Goal: Information Seeking & Learning: Learn about a topic

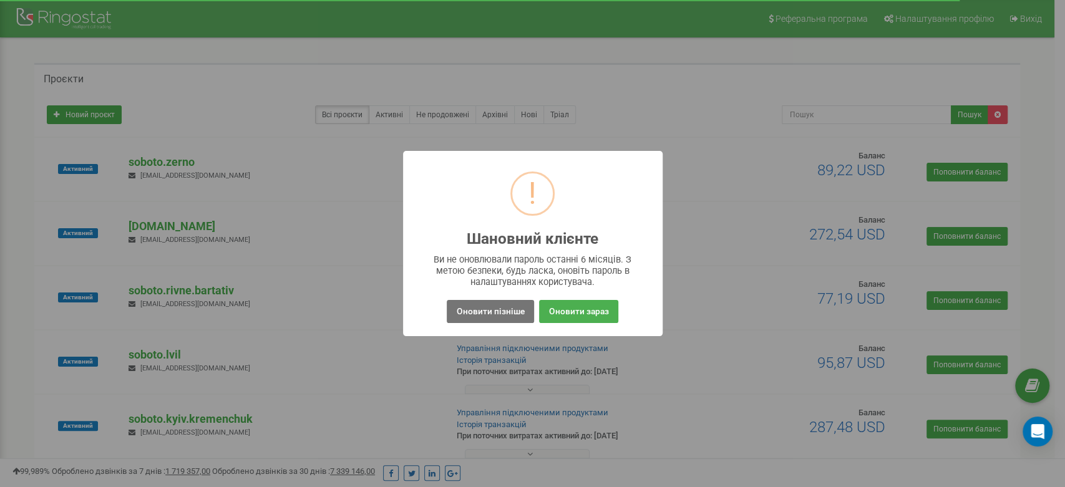
click at [470, 309] on button "Оновити пізніше" at bounding box center [490, 311] width 87 height 23
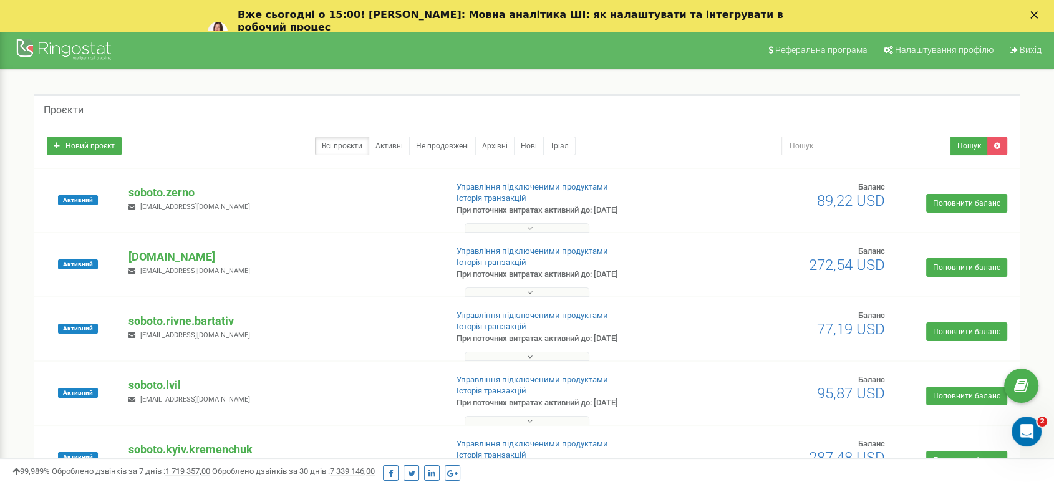
click at [528, 357] on icon at bounding box center [530, 356] width 6 height 9
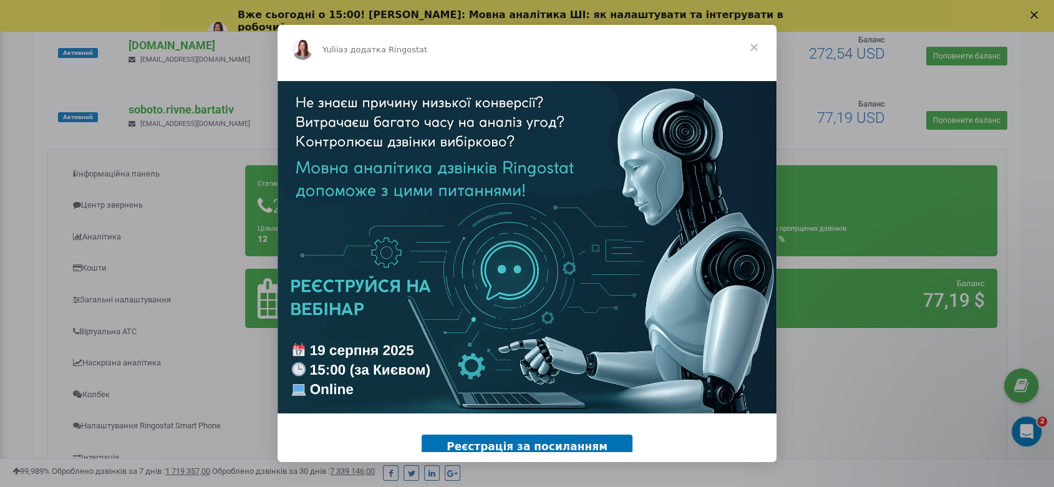
click at [754, 44] on span "Закрити" at bounding box center [754, 47] width 45 height 45
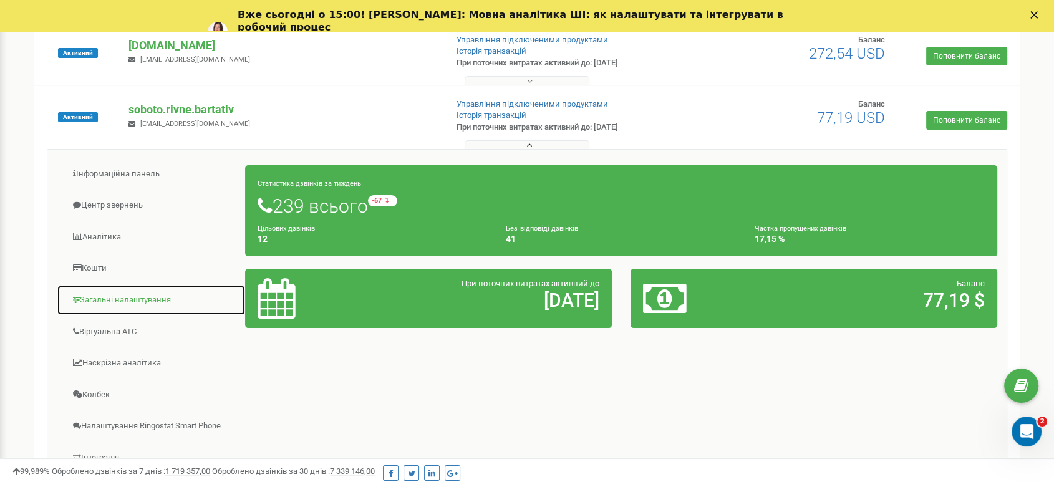
click at [110, 298] on link "Загальні налаштування" at bounding box center [151, 300] width 189 height 31
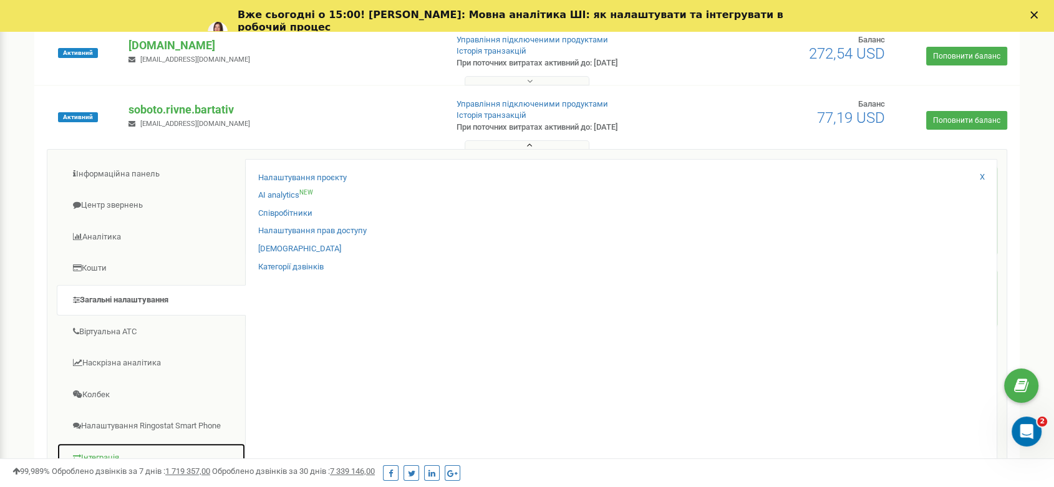
click at [99, 452] on link "Інтеграція" at bounding box center [151, 458] width 189 height 31
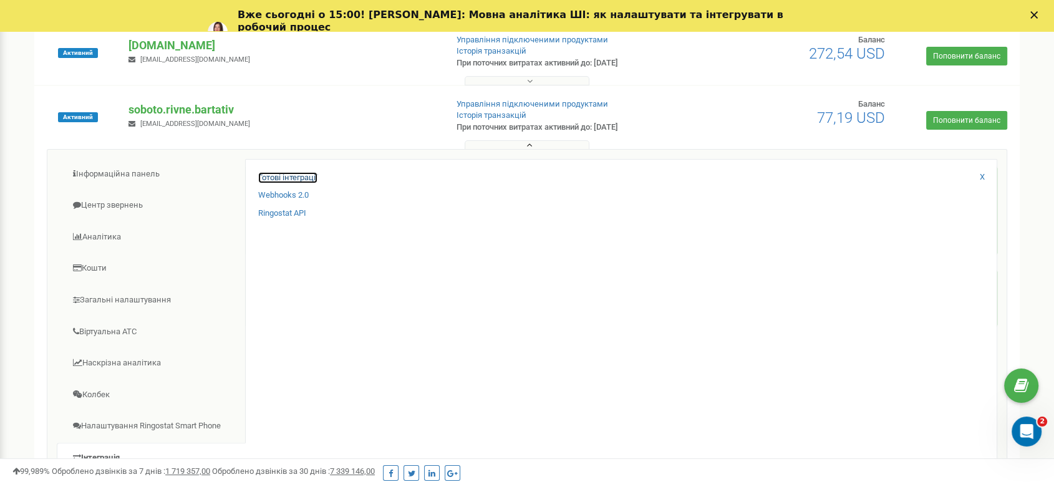
click at [268, 179] on link "Готові інтеграції" at bounding box center [287, 178] width 59 height 12
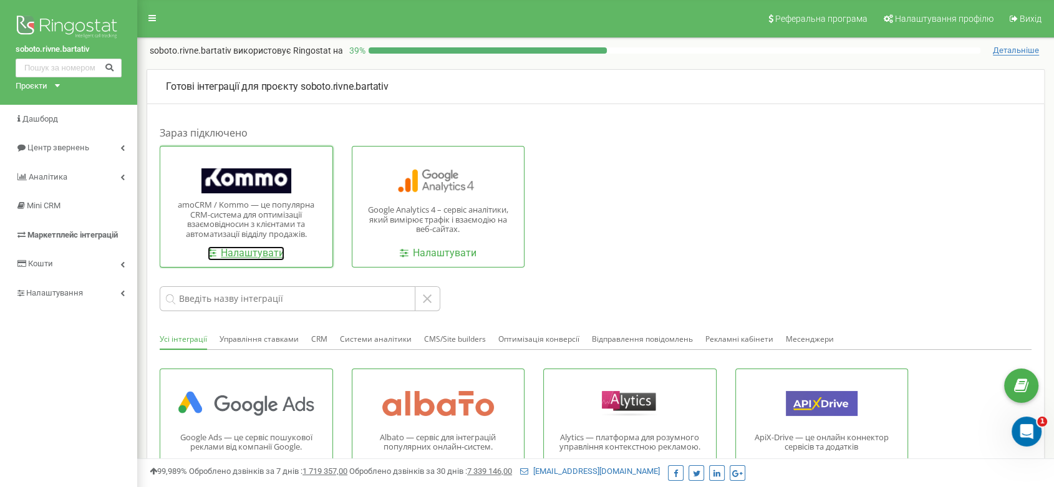
click at [231, 255] on link "Налаштувати" at bounding box center [246, 253] width 77 height 14
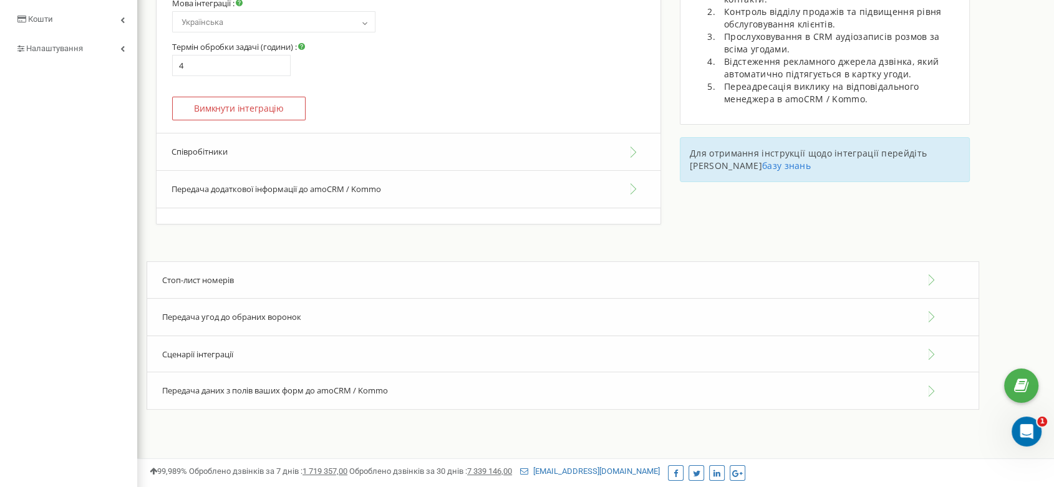
scroll to position [261, 0]
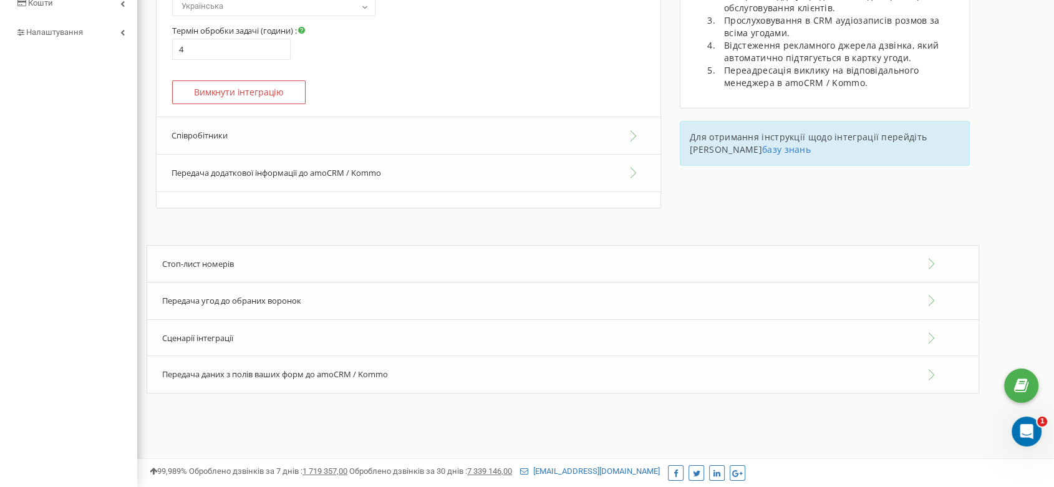
click at [930, 296] on div "Передача угод до обраних воронок" at bounding box center [563, 301] width 833 height 38
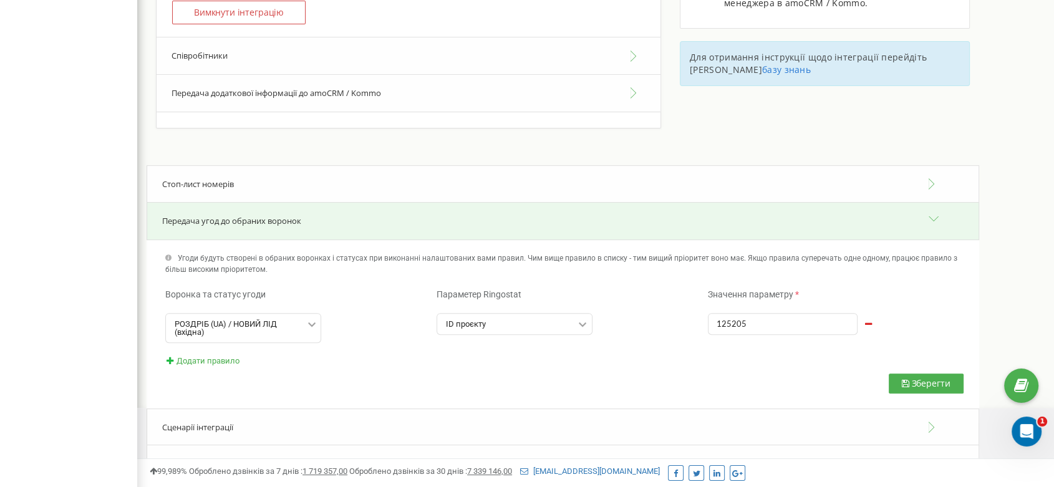
scroll to position [372, 0]
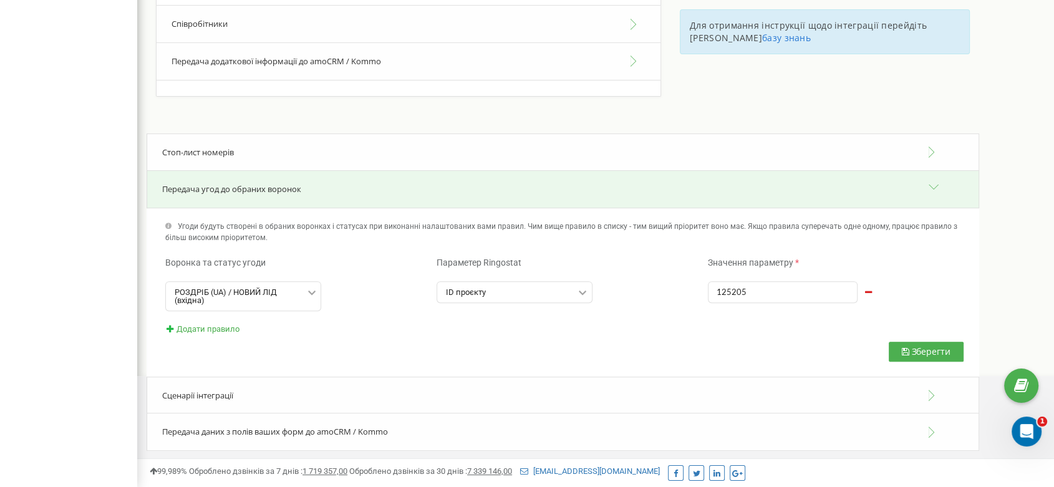
click at [933, 393] on div "Сценарії інтеграції" at bounding box center [563, 396] width 833 height 38
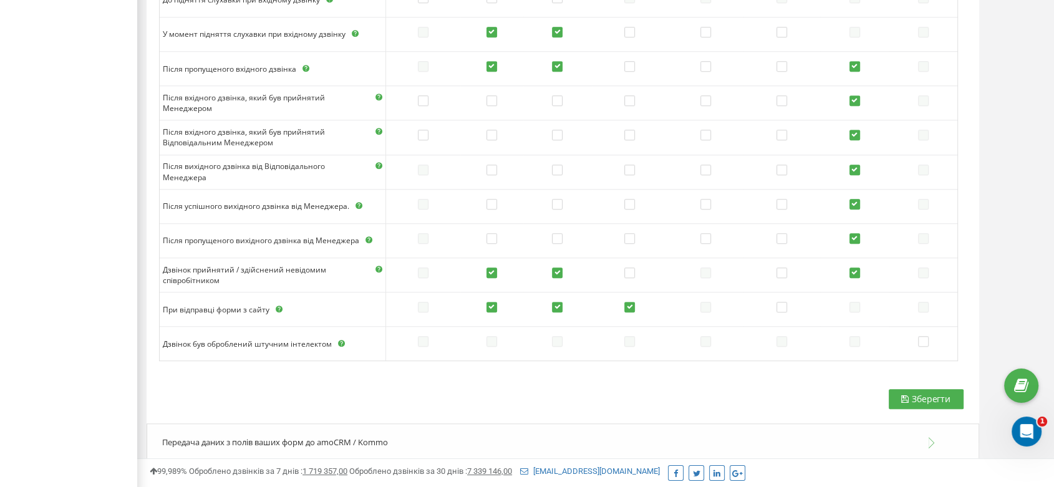
scroll to position [932, 0]
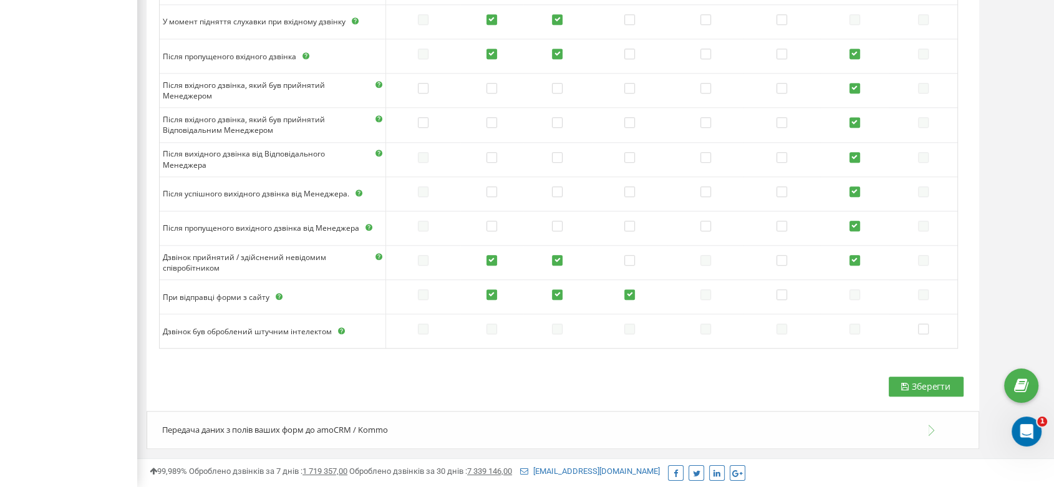
click at [929, 427] on div "Передача даних з полів ваших форм до amoCRM / Kommo" at bounding box center [563, 430] width 833 height 38
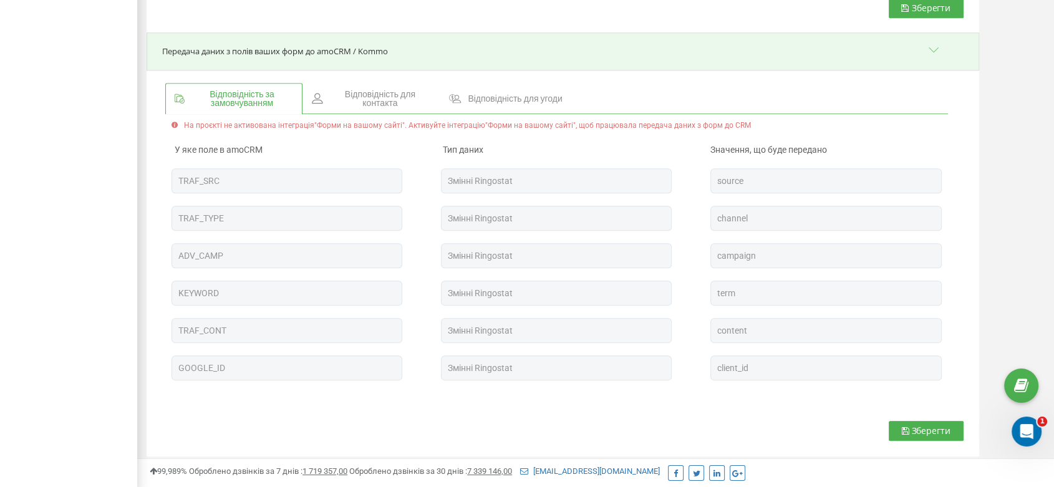
scroll to position [1318, 0]
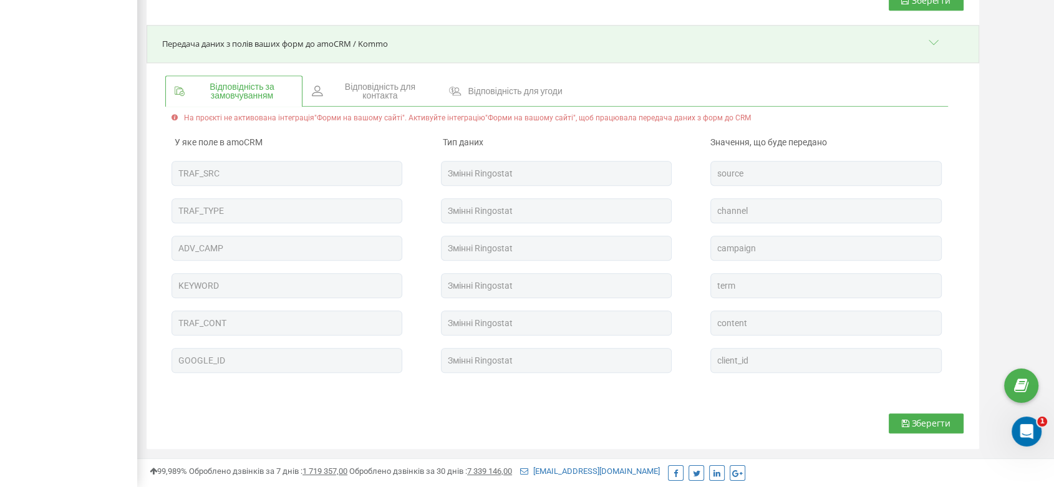
click at [389, 100] on span "Відповідність для контакта" at bounding box center [380, 90] width 100 height 17
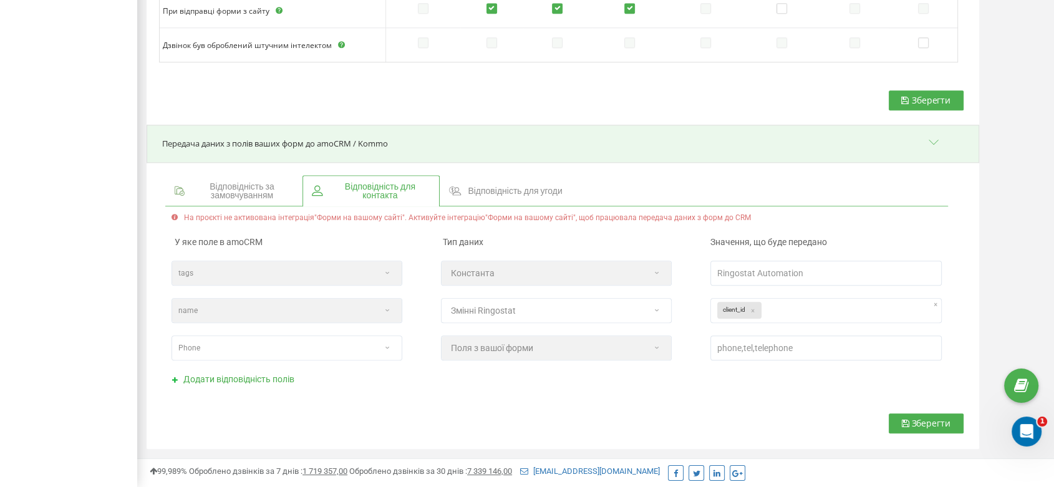
scroll to position [1218, 0]
click at [512, 193] on span "Відповідність для угоди" at bounding box center [515, 191] width 94 height 9
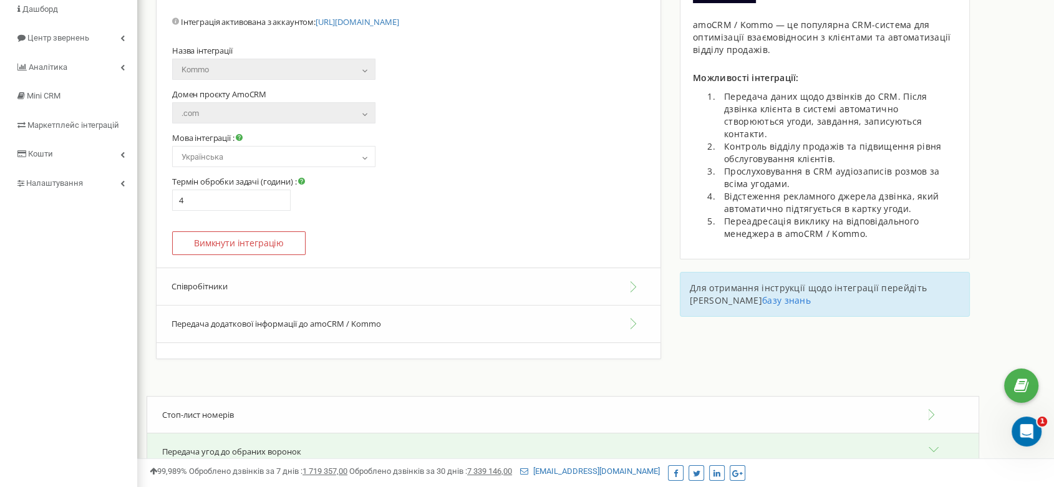
scroll to position [0, 0]
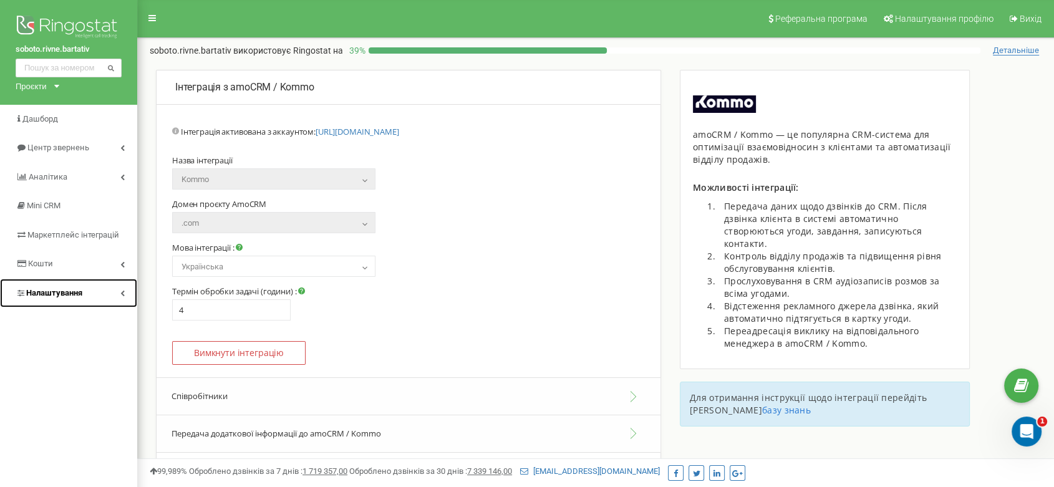
click at [121, 292] on icon at bounding box center [122, 293] width 4 height 6
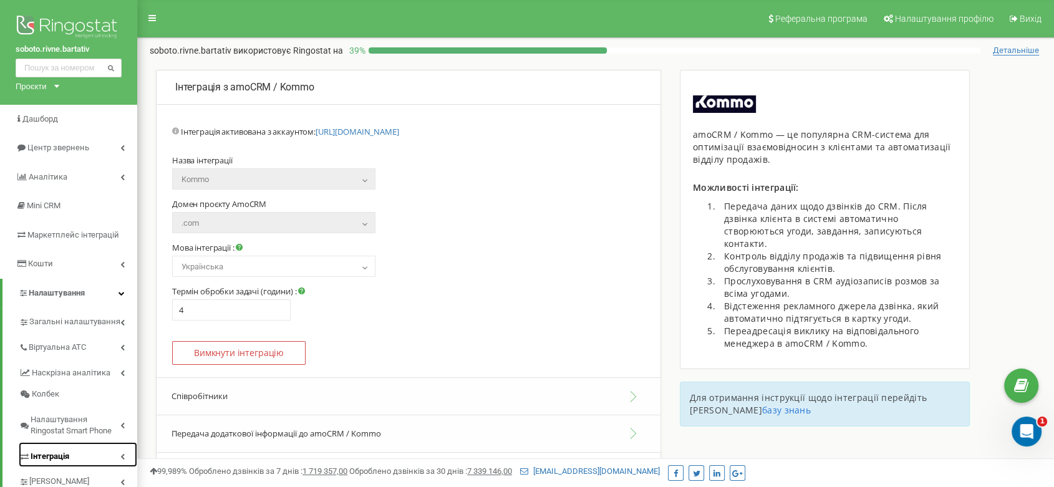
click at [120, 455] on icon at bounding box center [122, 457] width 4 height 6
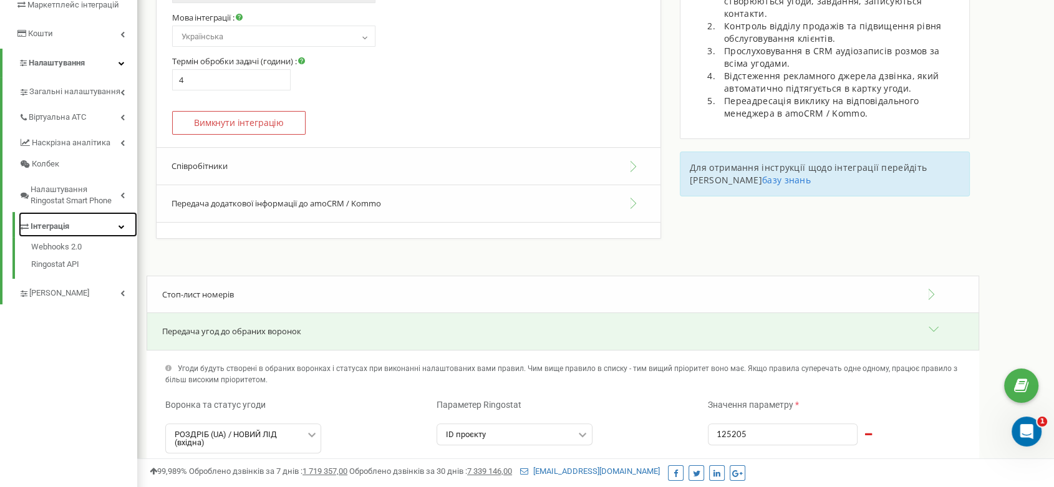
scroll to position [232, 0]
click at [73, 243] on link "Webhooks 2.0" at bounding box center [84, 247] width 106 height 15
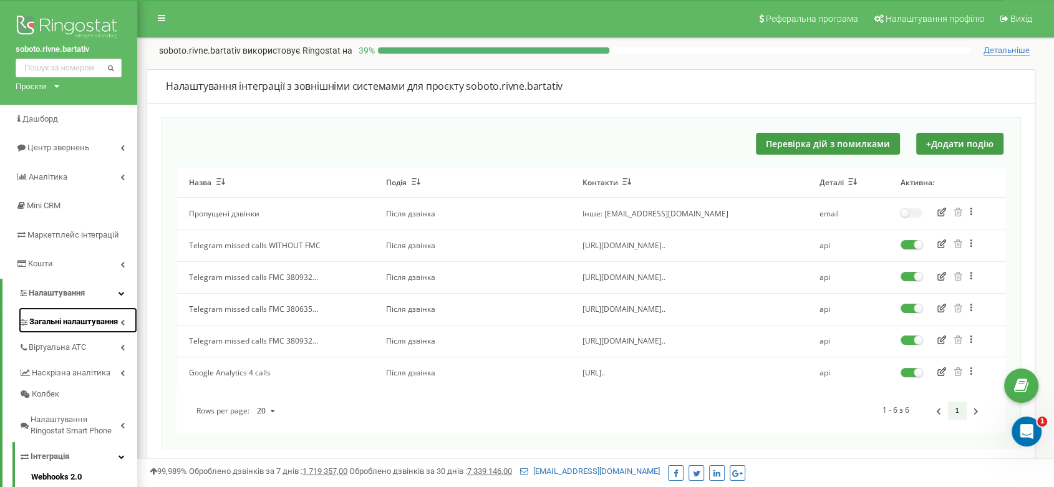
click at [96, 319] on span "Загальні налаштування" at bounding box center [73, 322] width 89 height 12
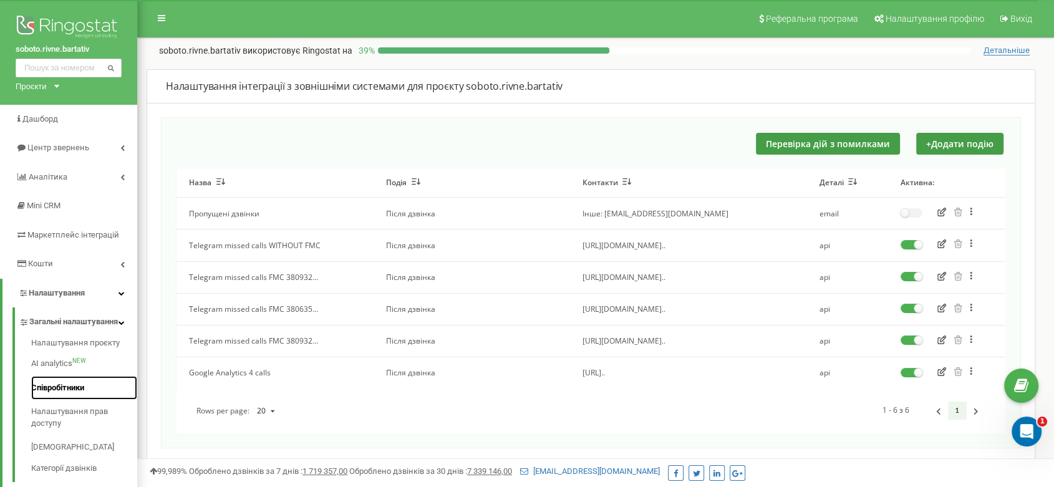
click at [90, 401] on link "Співробітники" at bounding box center [84, 388] width 106 height 24
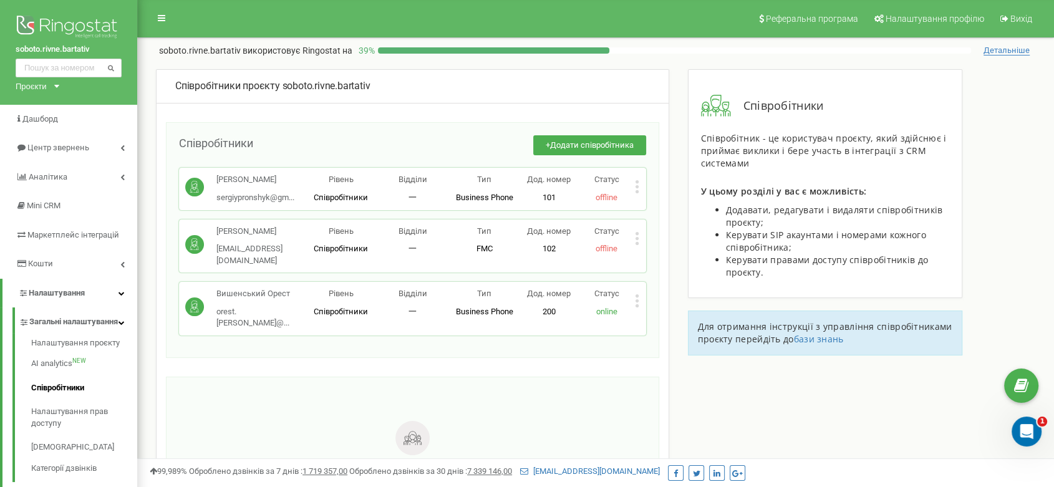
click at [635, 303] on icon at bounding box center [637, 300] width 4 height 13
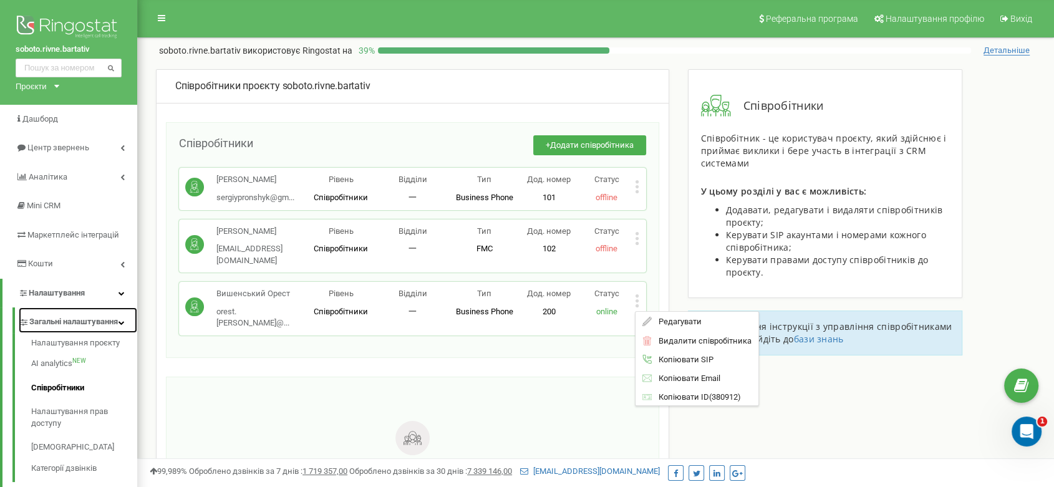
click at [120, 325] on icon at bounding box center [122, 322] width 6 height 6
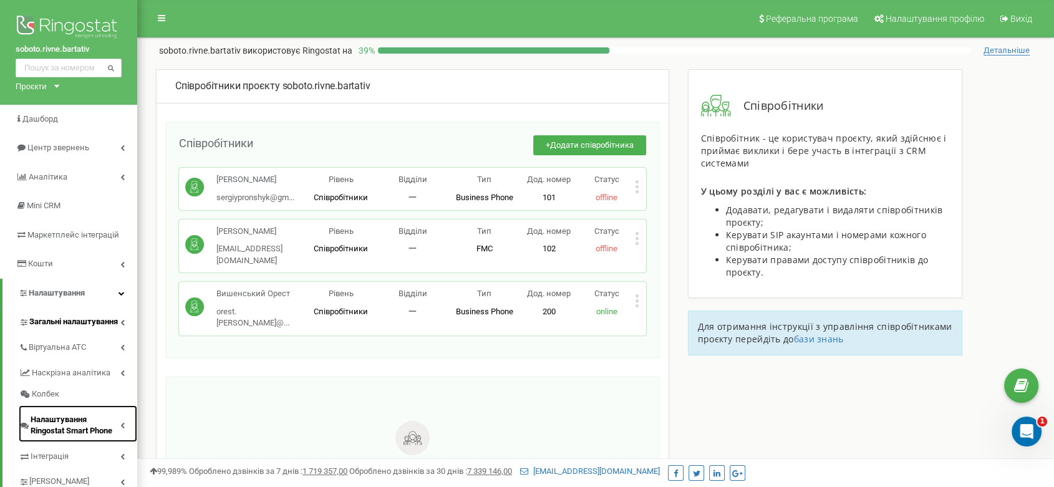
click at [119, 427] on span "Налаштування Ringostat Smart Phone" at bounding box center [76, 425] width 90 height 23
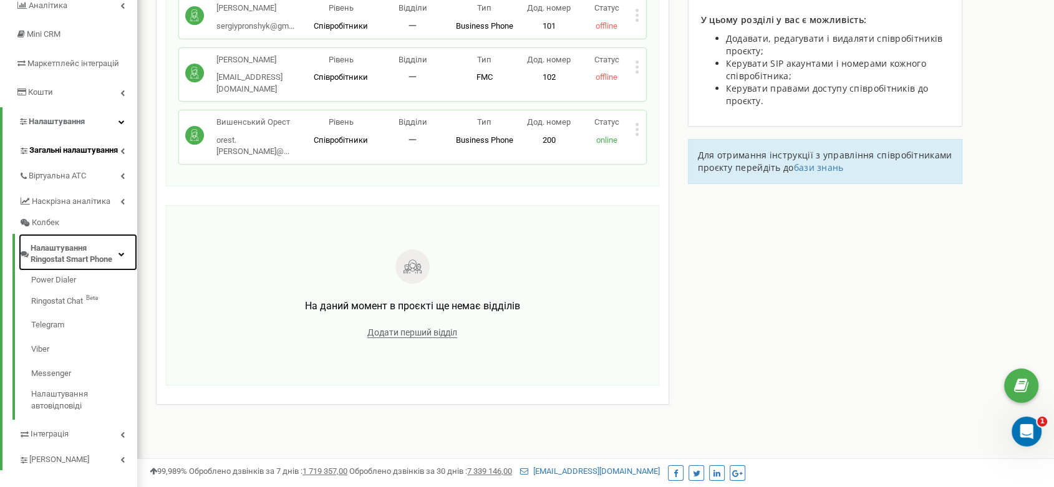
scroll to position [173, 0]
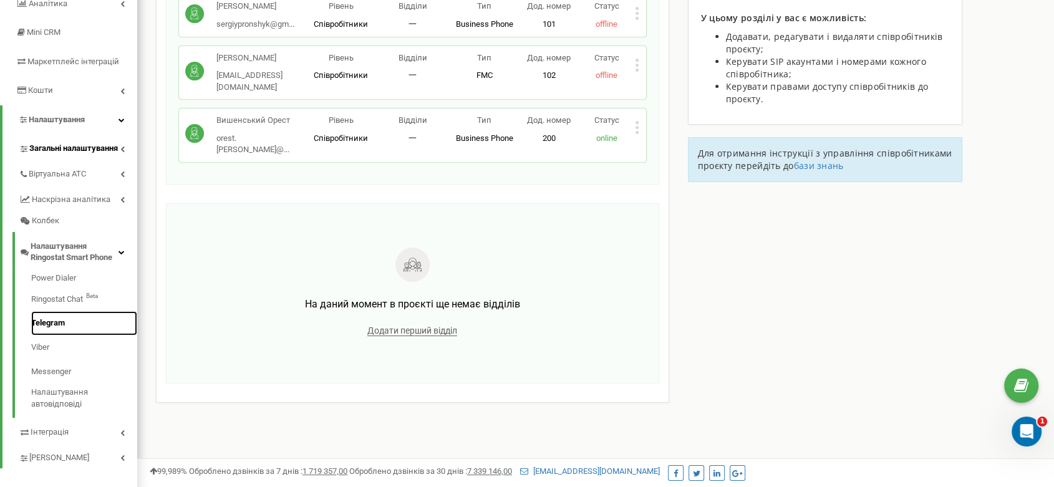
click at [58, 317] on link "Telegram" at bounding box center [84, 323] width 106 height 24
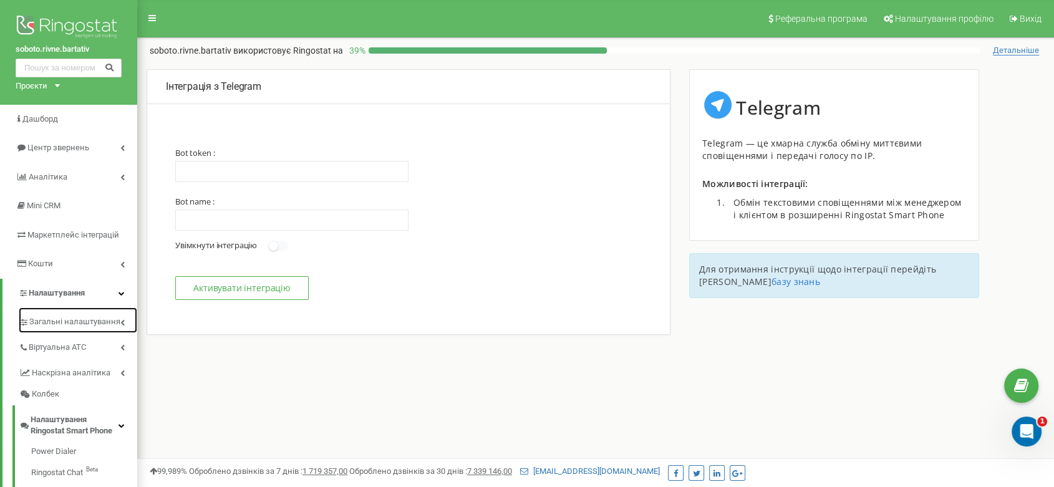
click at [58, 317] on span "Загальні налаштування" at bounding box center [74, 322] width 91 height 12
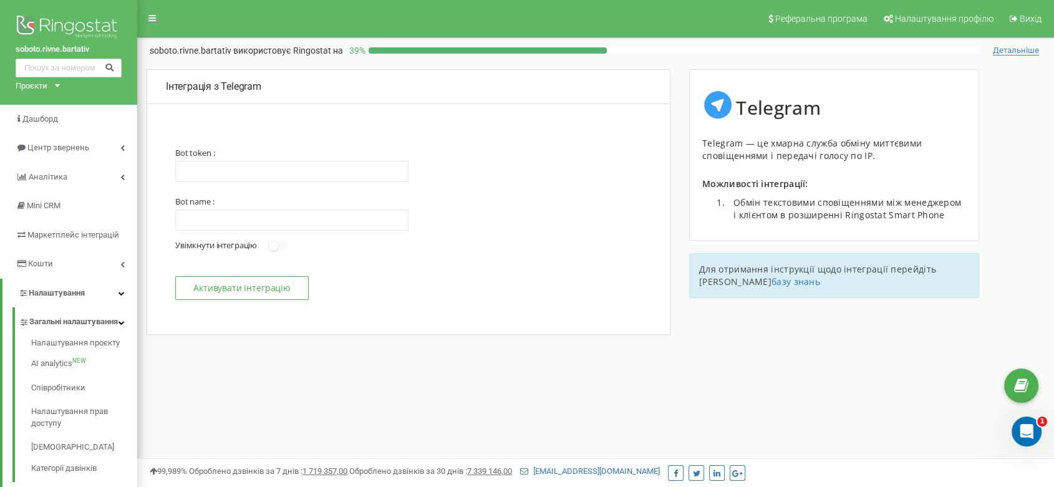
click at [759, 327] on div "Інтеграція з Telegram Обробка звернень від клієнтів з Telegram доступна в розши…" at bounding box center [595, 220] width 917 height 303
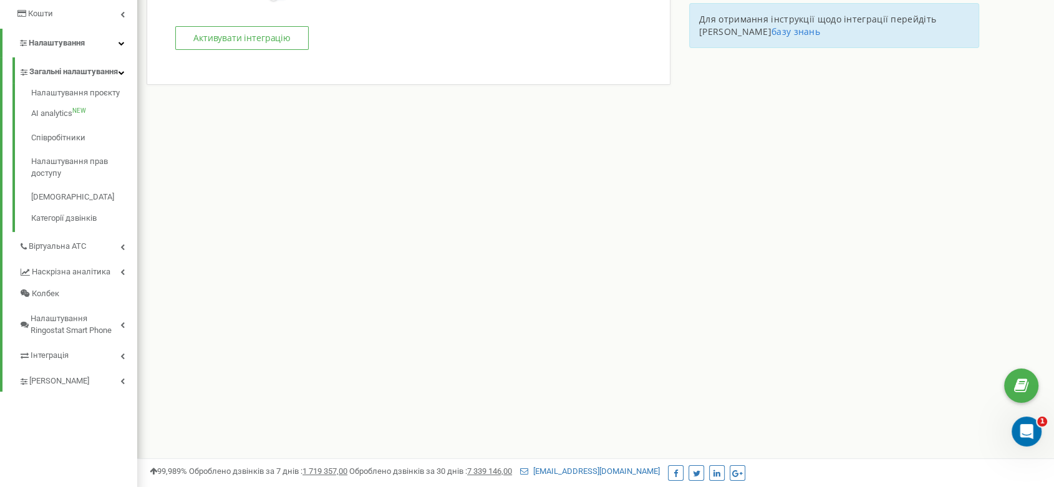
scroll to position [253, 0]
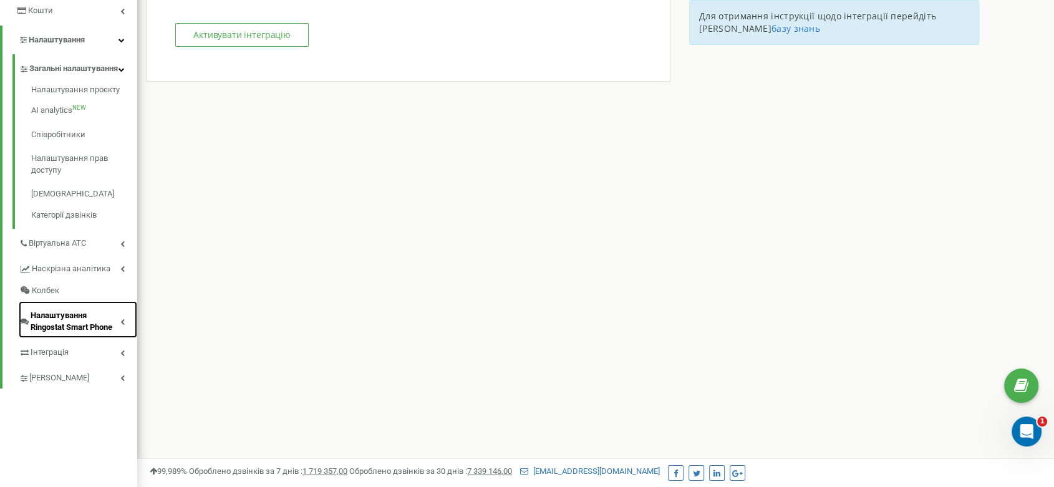
click at [125, 334] on link "Налаштування Ringostat Smart Phone" at bounding box center [78, 319] width 119 height 37
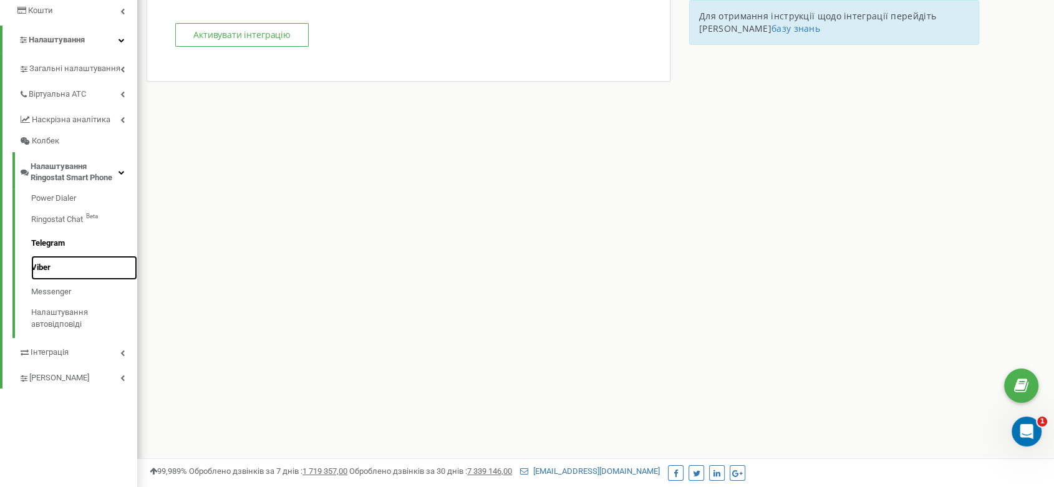
click at [42, 270] on link "Viber" at bounding box center [84, 268] width 106 height 24
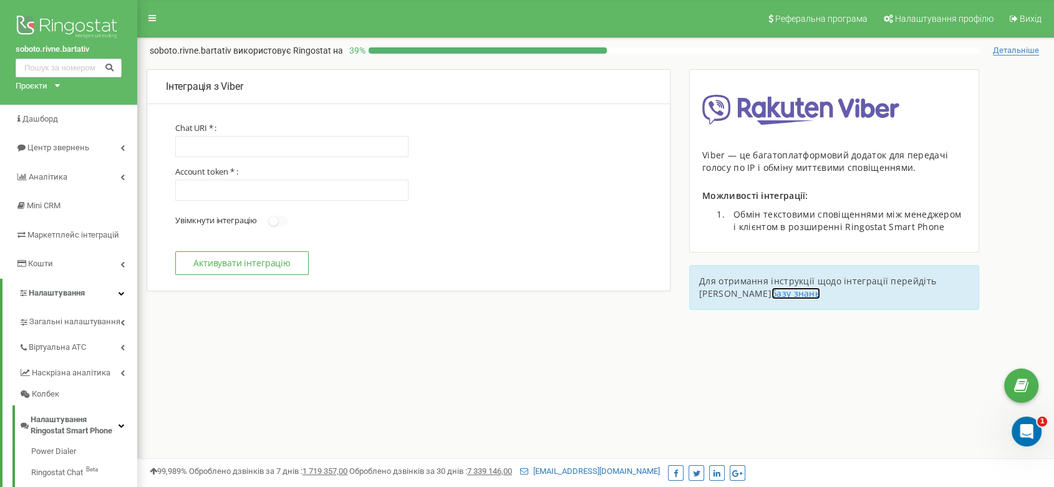
click at [772, 297] on link "базу знань" at bounding box center [796, 294] width 49 height 12
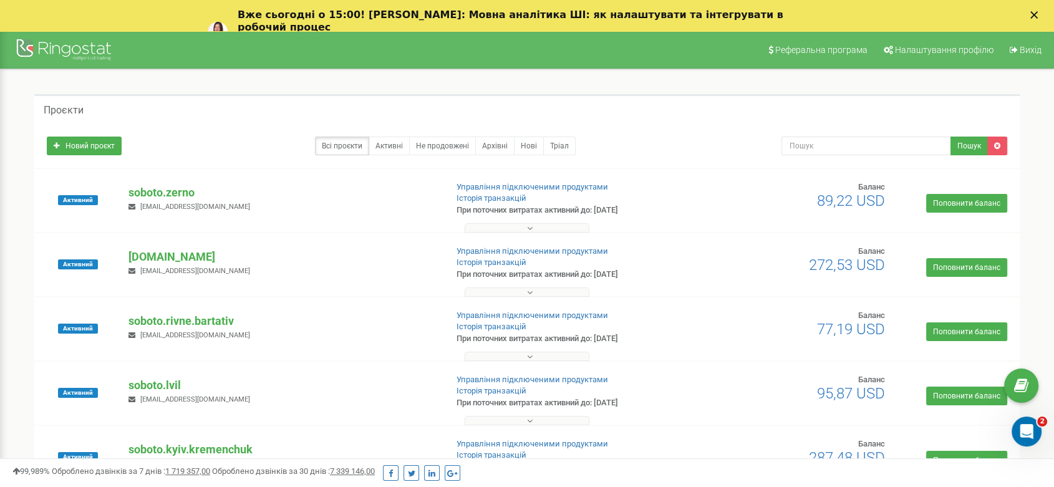
click at [1038, 13] on icon "Закрити" at bounding box center [1034, 14] width 7 height 7
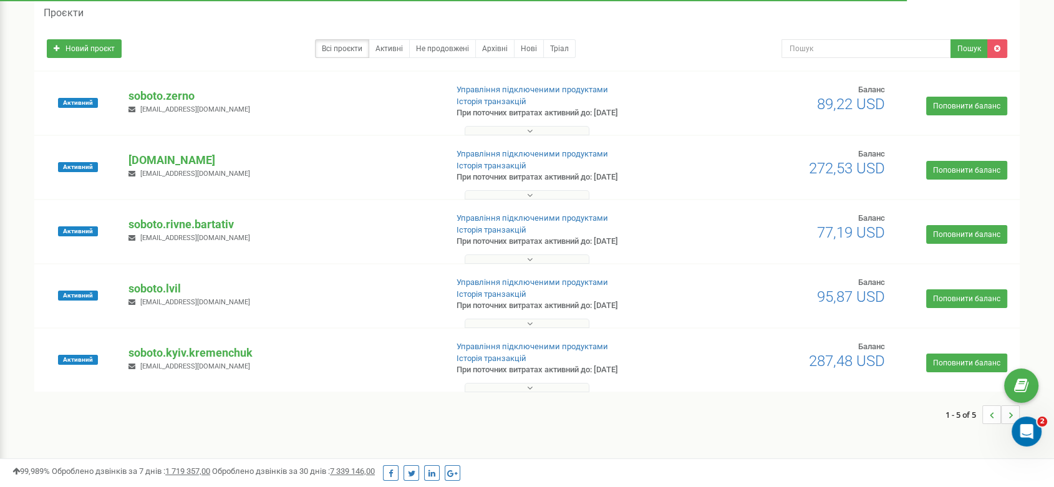
scroll to position [64, 0]
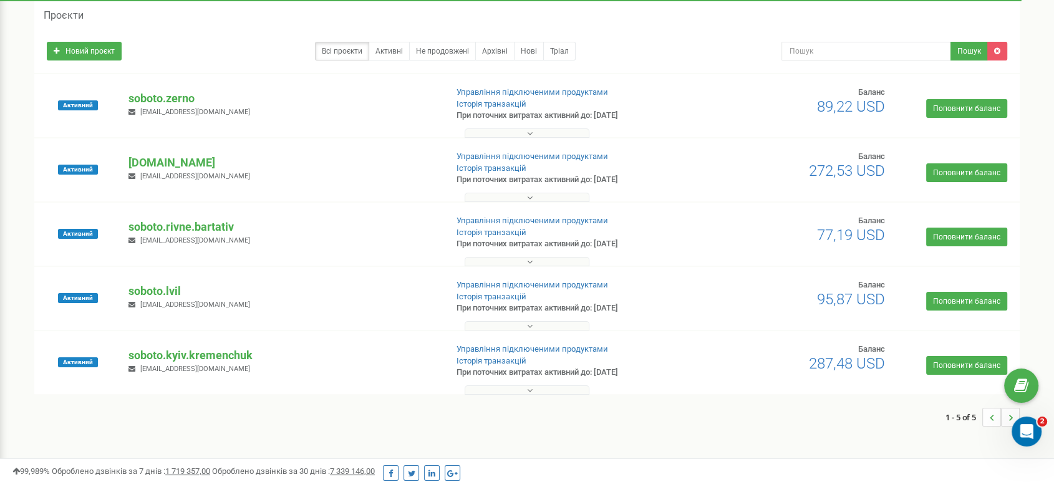
click at [538, 387] on button at bounding box center [527, 390] width 125 height 9
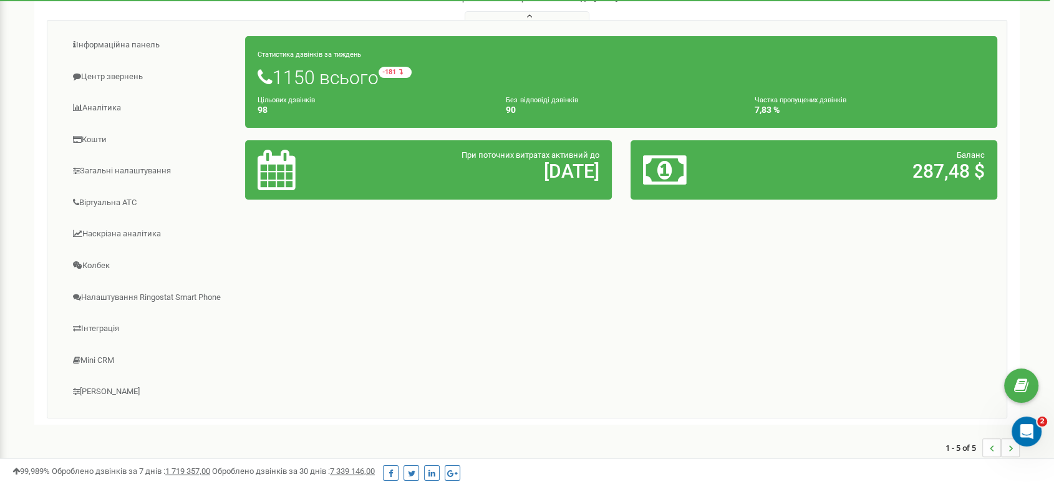
scroll to position [439, 0]
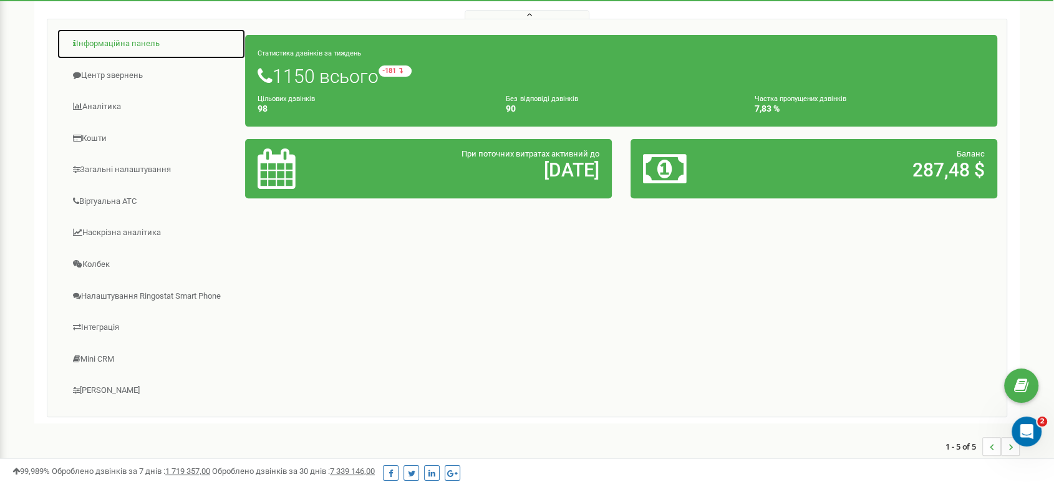
click at [152, 40] on link "Інформаційна панель" at bounding box center [151, 44] width 189 height 31
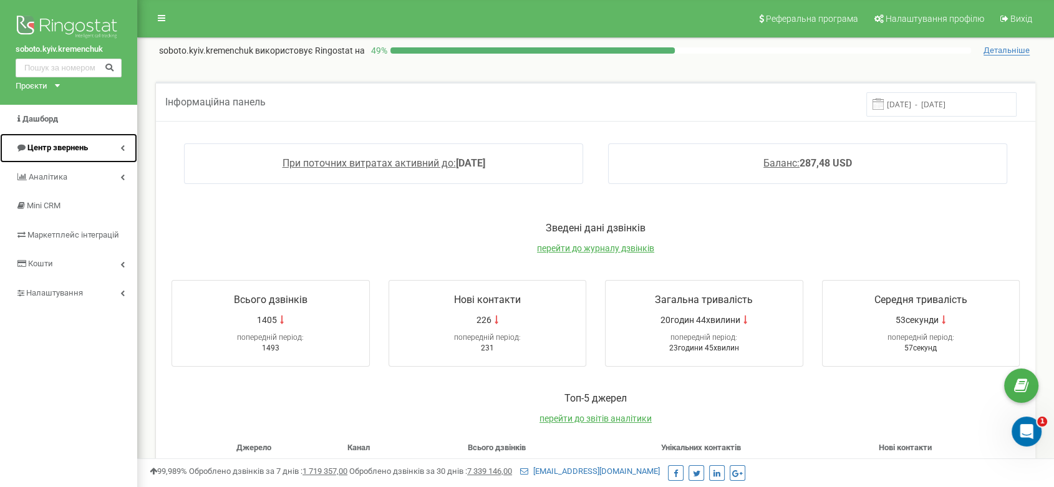
click at [125, 148] on link "Центр звернень" at bounding box center [68, 148] width 137 height 29
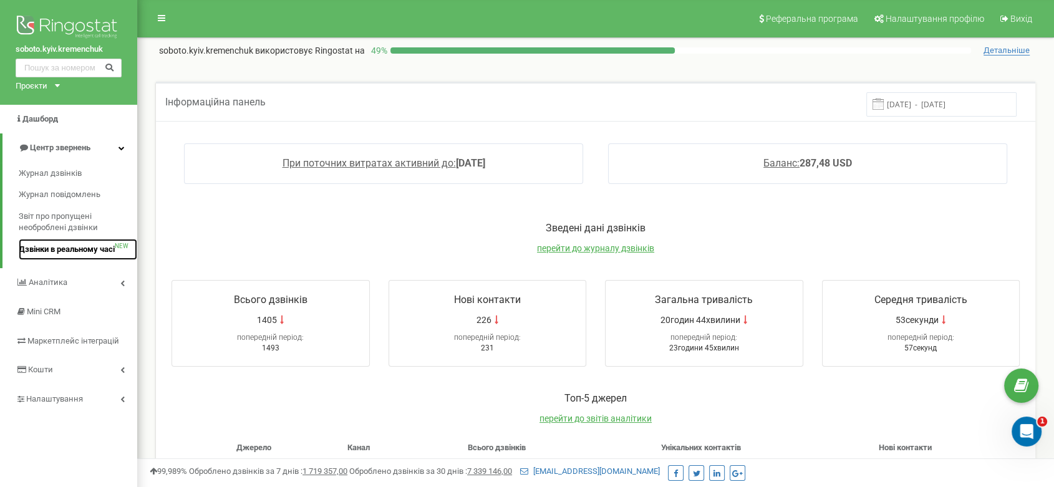
click at [92, 246] on span "Дзвінки в реальному часі" at bounding box center [67, 250] width 96 height 12
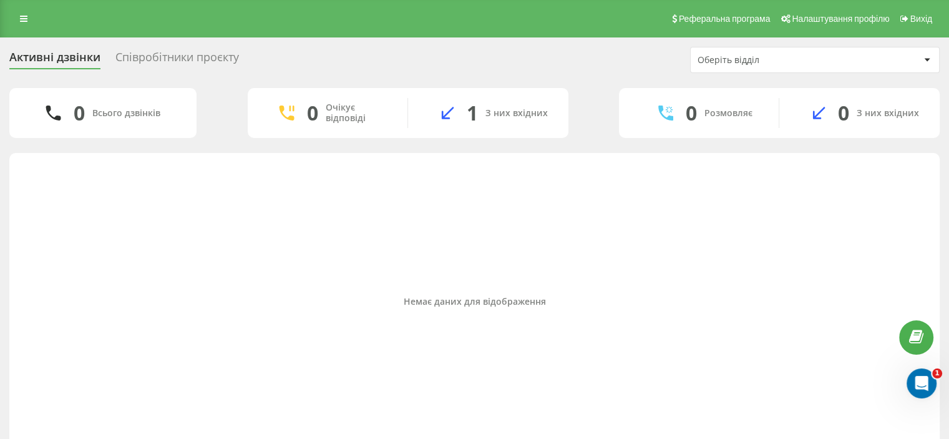
click at [185, 66] on div "Співробітники проєкту" at bounding box center [177, 60] width 124 height 19
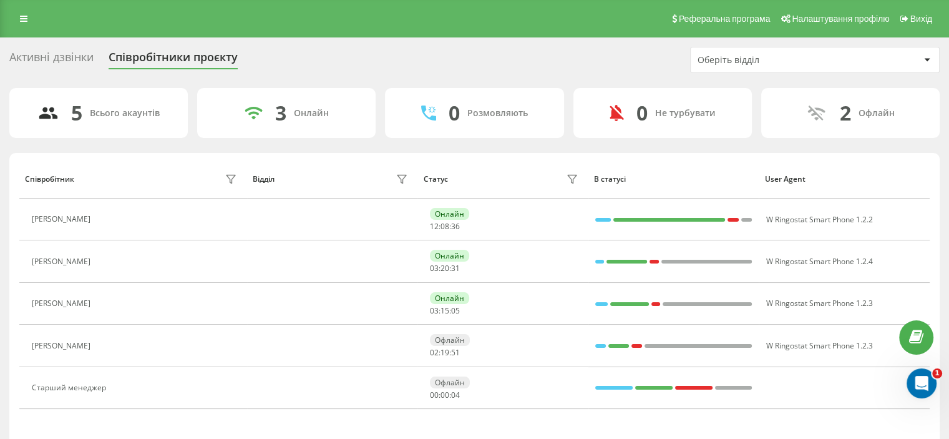
click at [75, 54] on div "Активні дзвінки" at bounding box center [51, 60] width 84 height 19
